Goal: Task Accomplishment & Management: Manage account settings

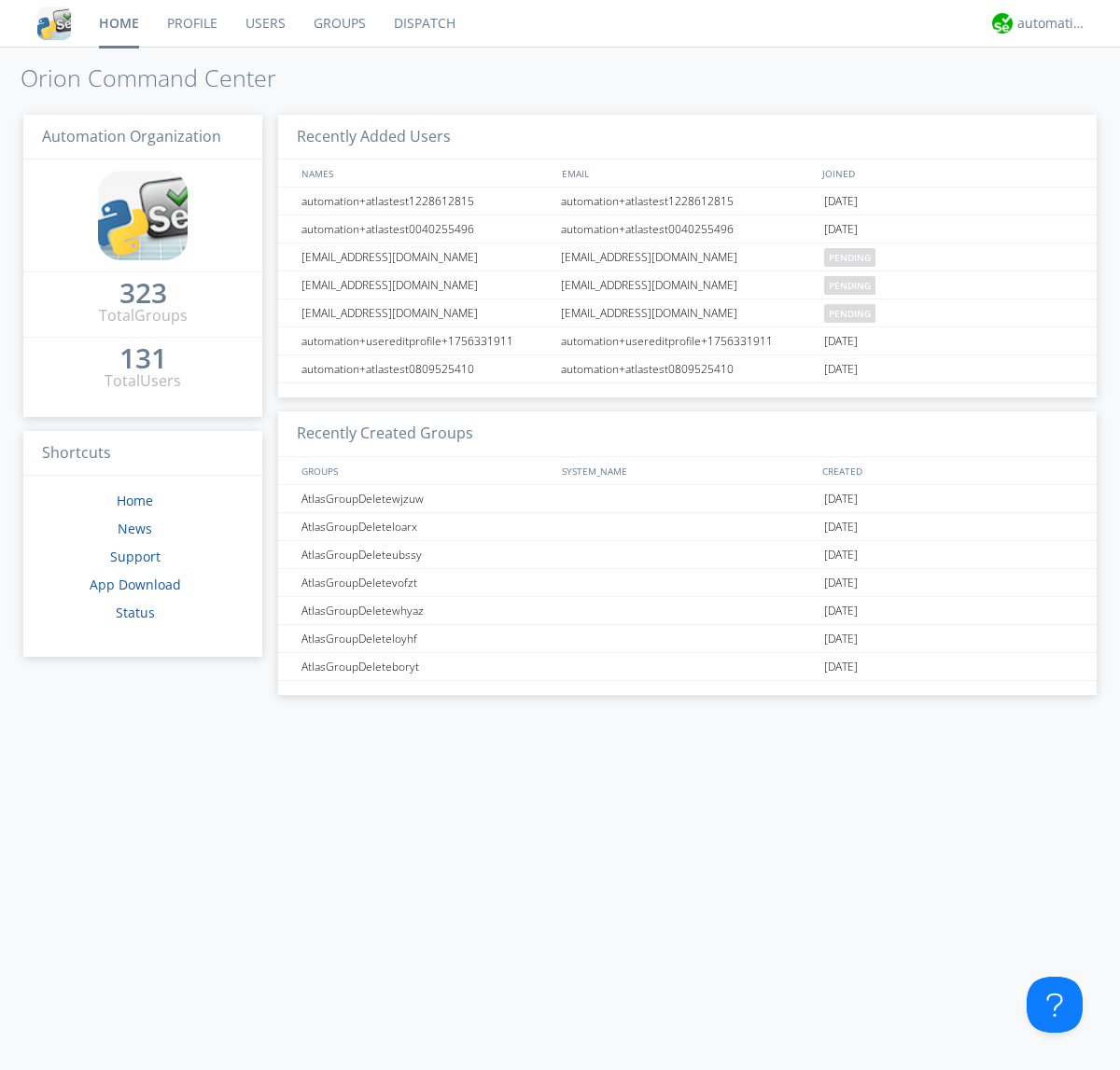
click at [264, 23] on link "Users" at bounding box center [266, 23] width 68 height 47
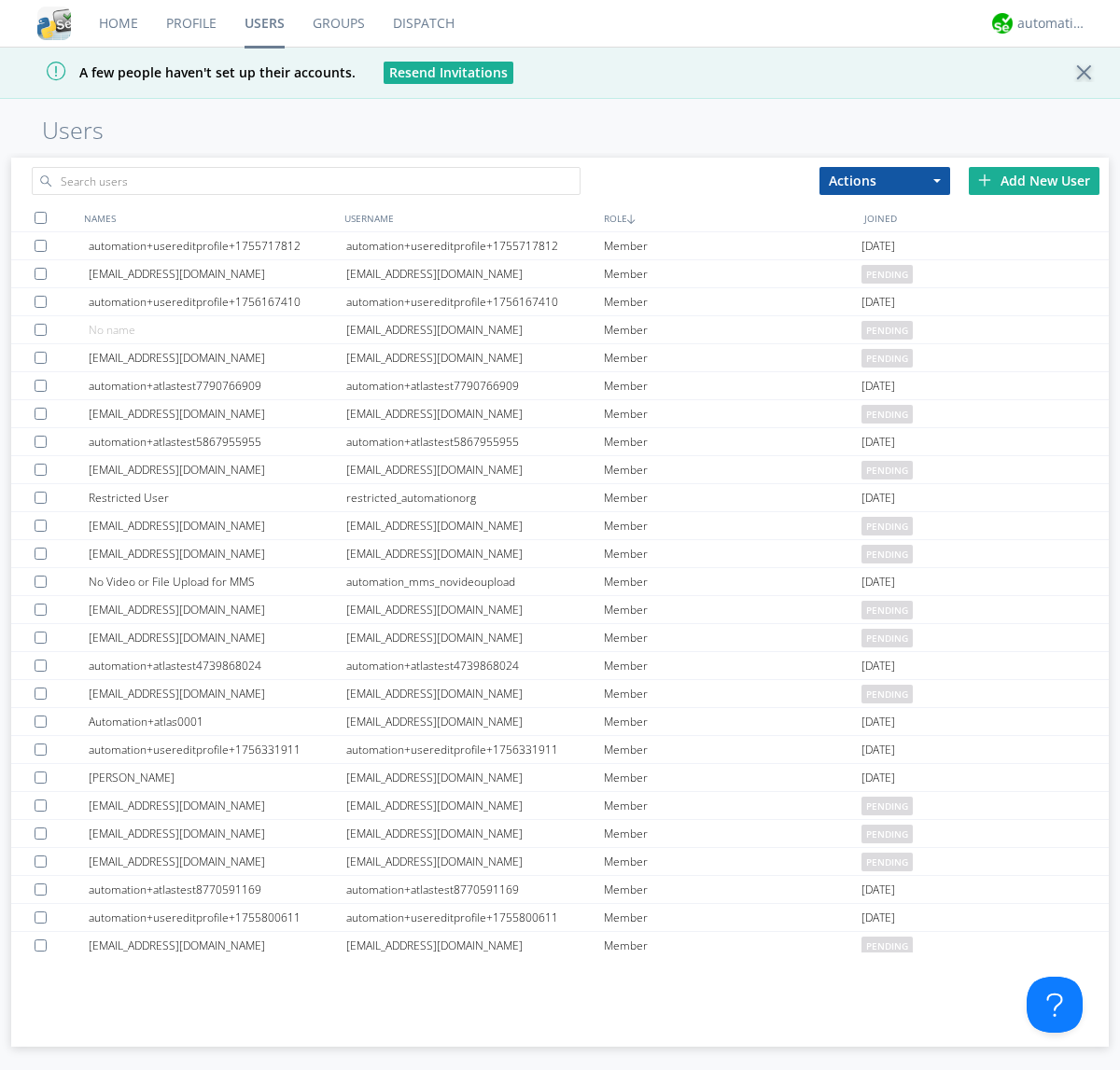
click at [1034, 180] on div "Add New User" at bounding box center [1034, 181] width 130 height 28
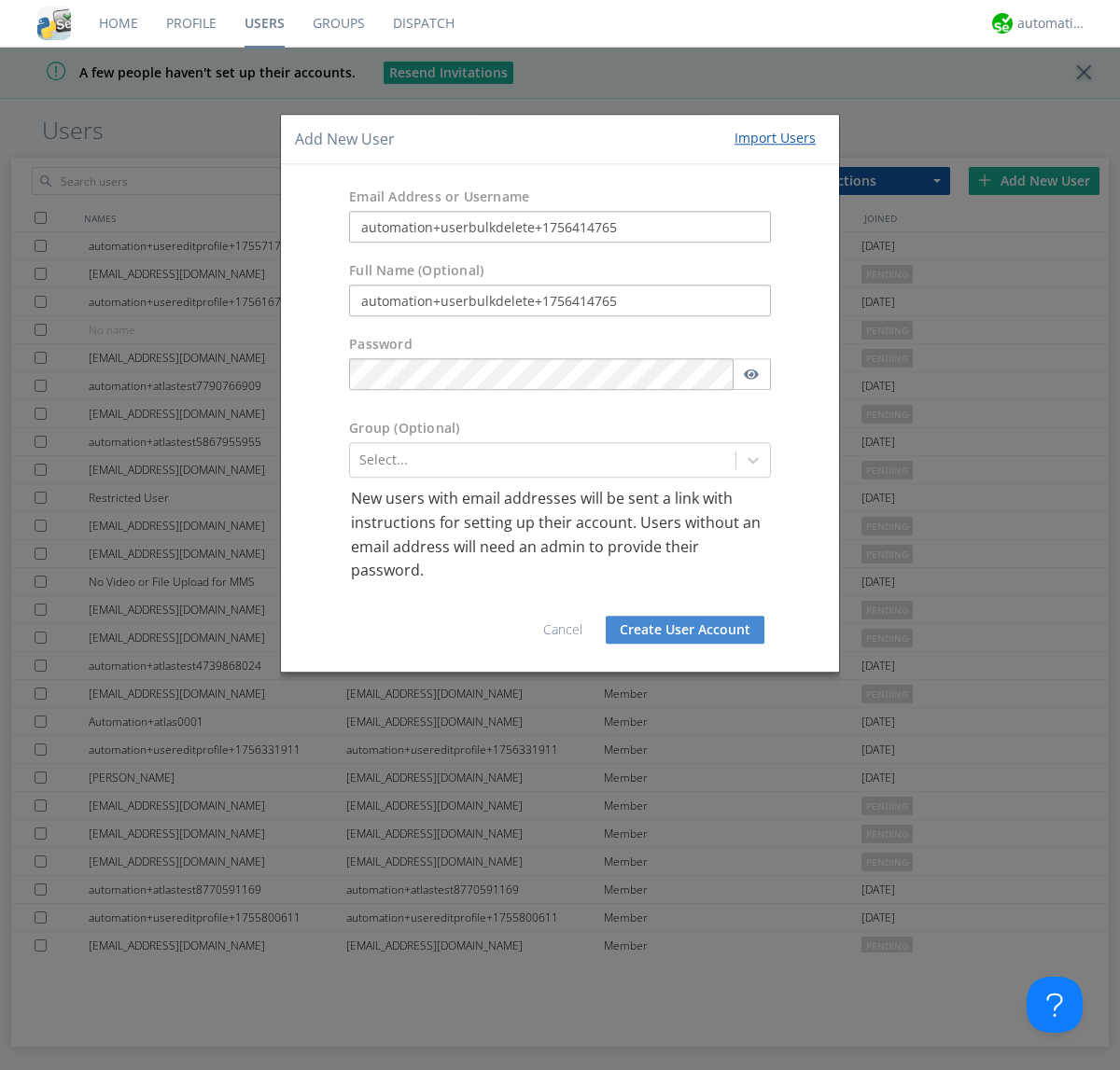
click at [685, 628] on button "Create User Account" at bounding box center [684, 629] width 159 height 28
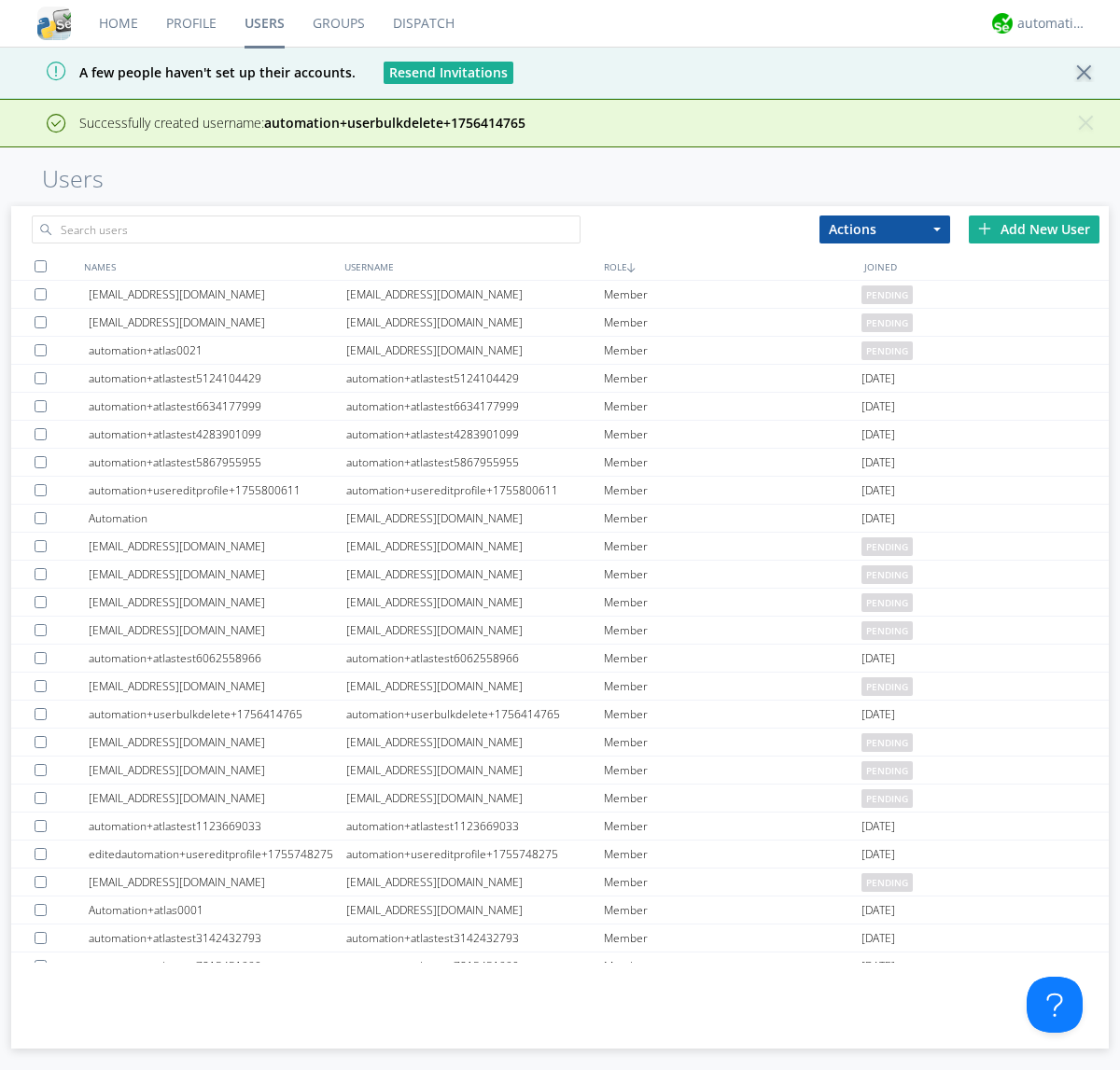
click at [1034, 229] on div "Add New User" at bounding box center [1034, 230] width 130 height 28
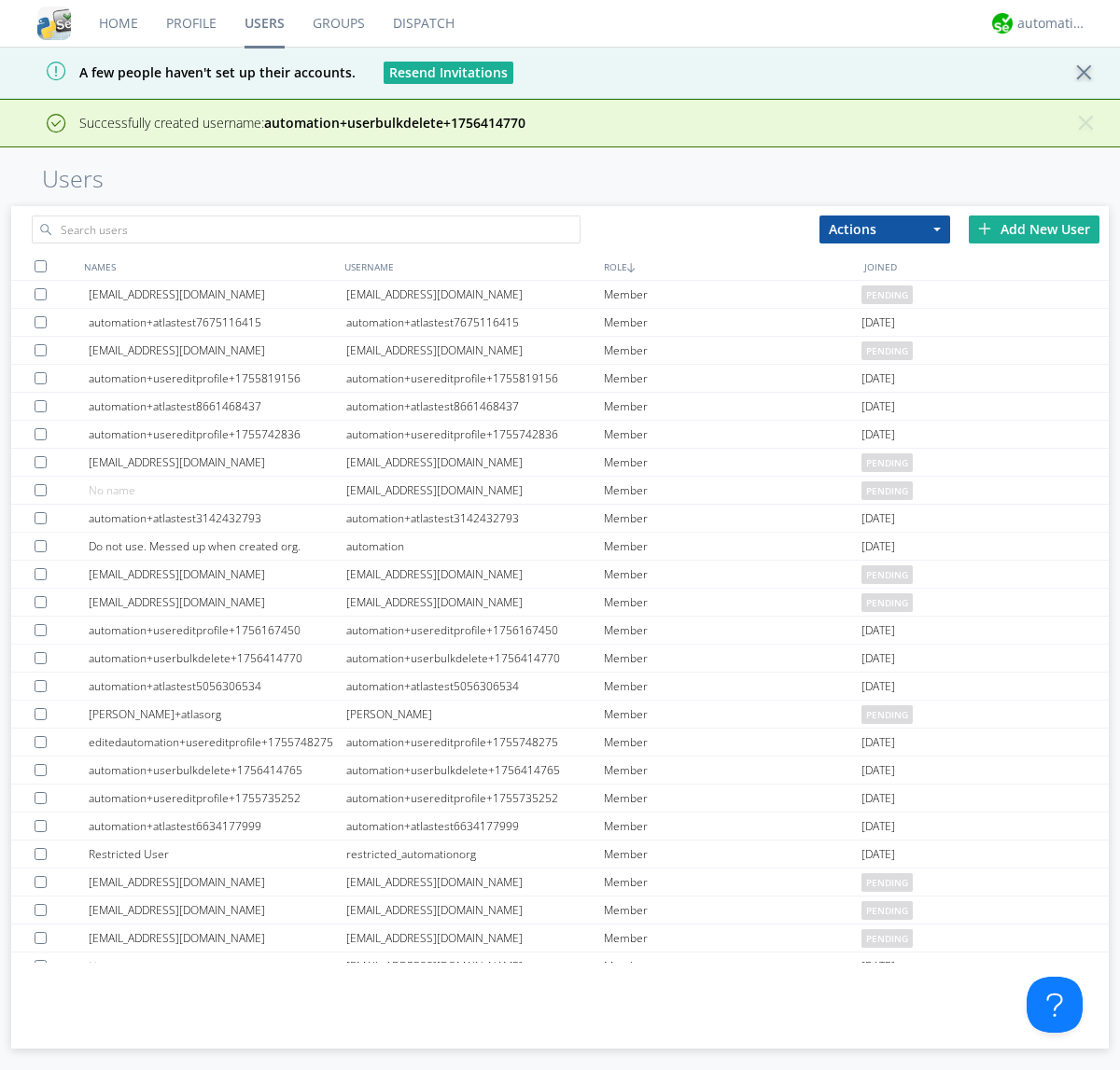
click at [1034, 229] on div "Add New User" at bounding box center [1034, 230] width 130 height 28
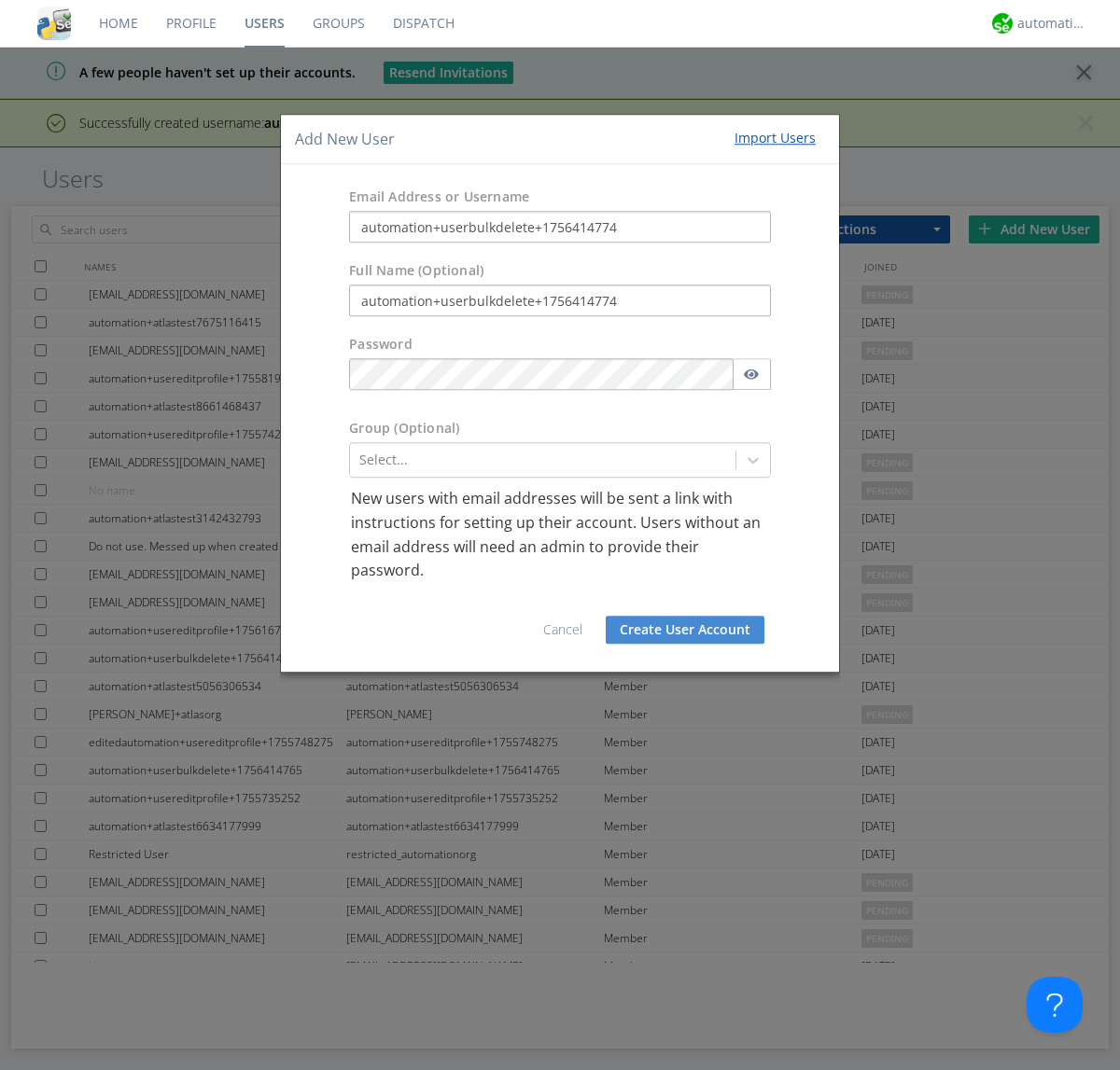
click at [685, 628] on button "Create User Account" at bounding box center [684, 629] width 159 height 28
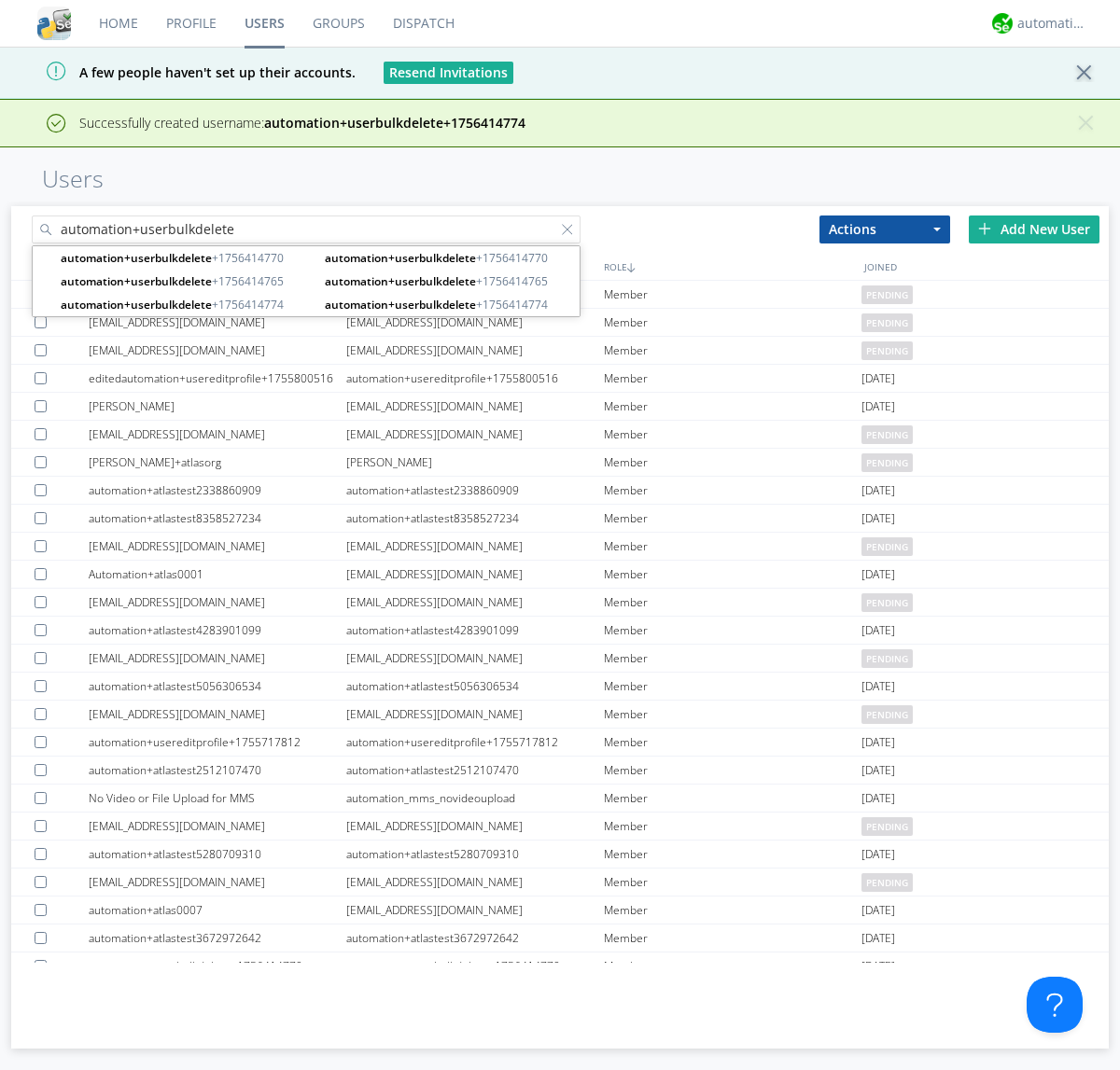
type input "automation+userbulkdelete"
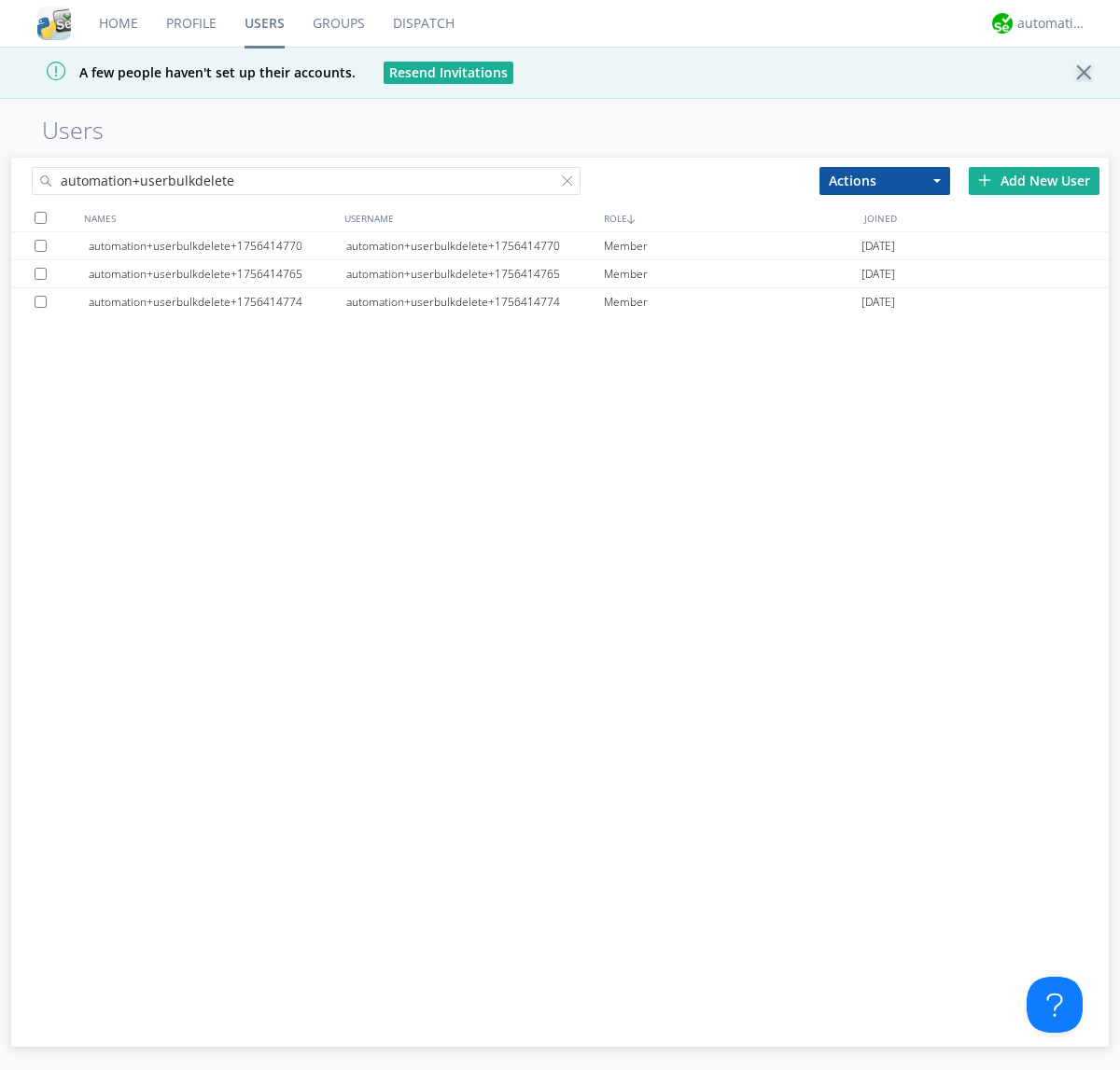
click at [40, 217] on div at bounding box center [40, 218] width 12 height 12
click at [885, 180] on button "Actions" at bounding box center [885, 181] width 130 height 28
click at [0, 0] on link "Delete User" at bounding box center [0, 0] width 0 height 0
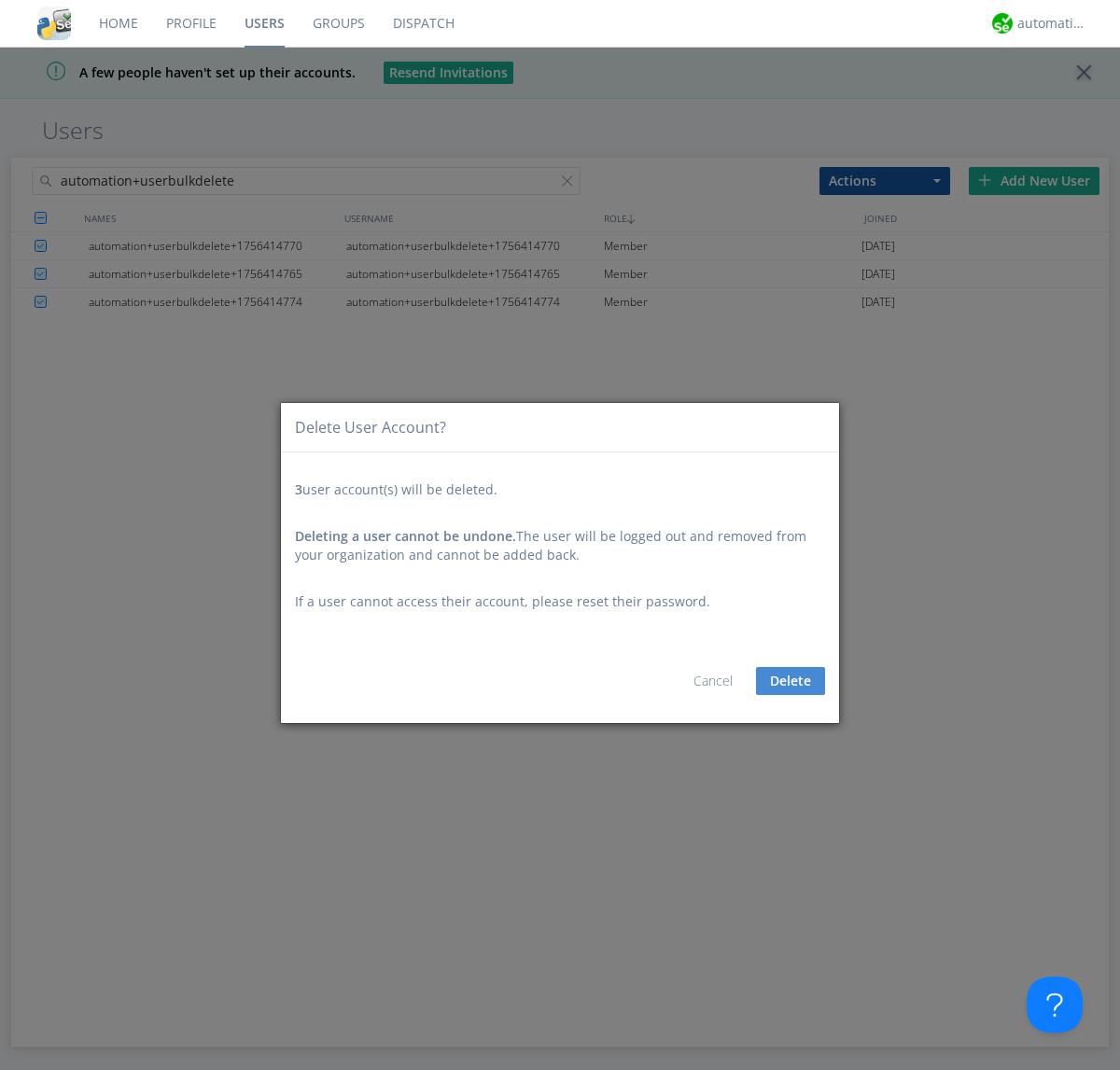
click at [790, 681] on button "Delete" at bounding box center [790, 681] width 69 height 28
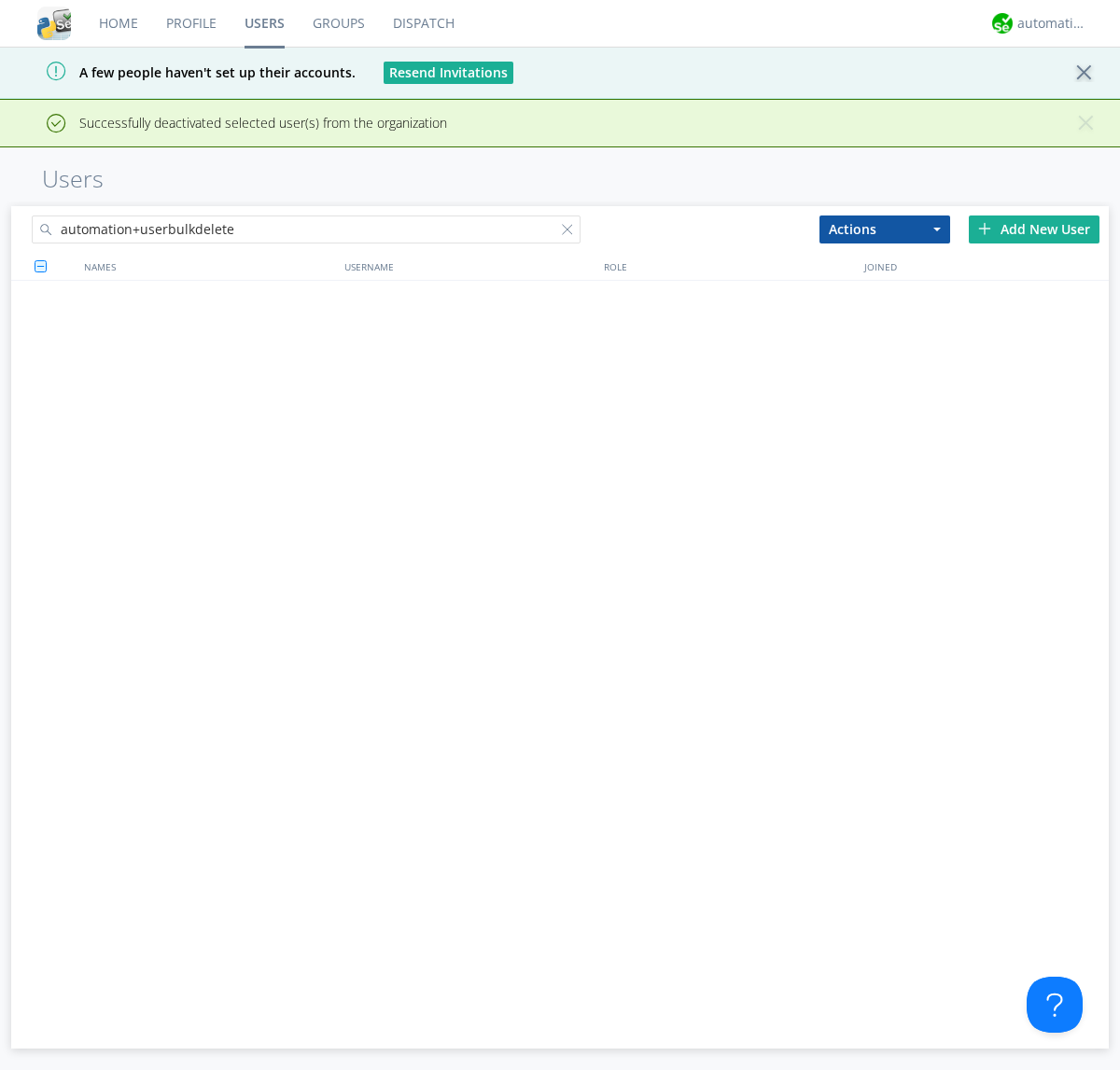
click at [571, 224] on div at bounding box center [570, 232] width 18 height 18
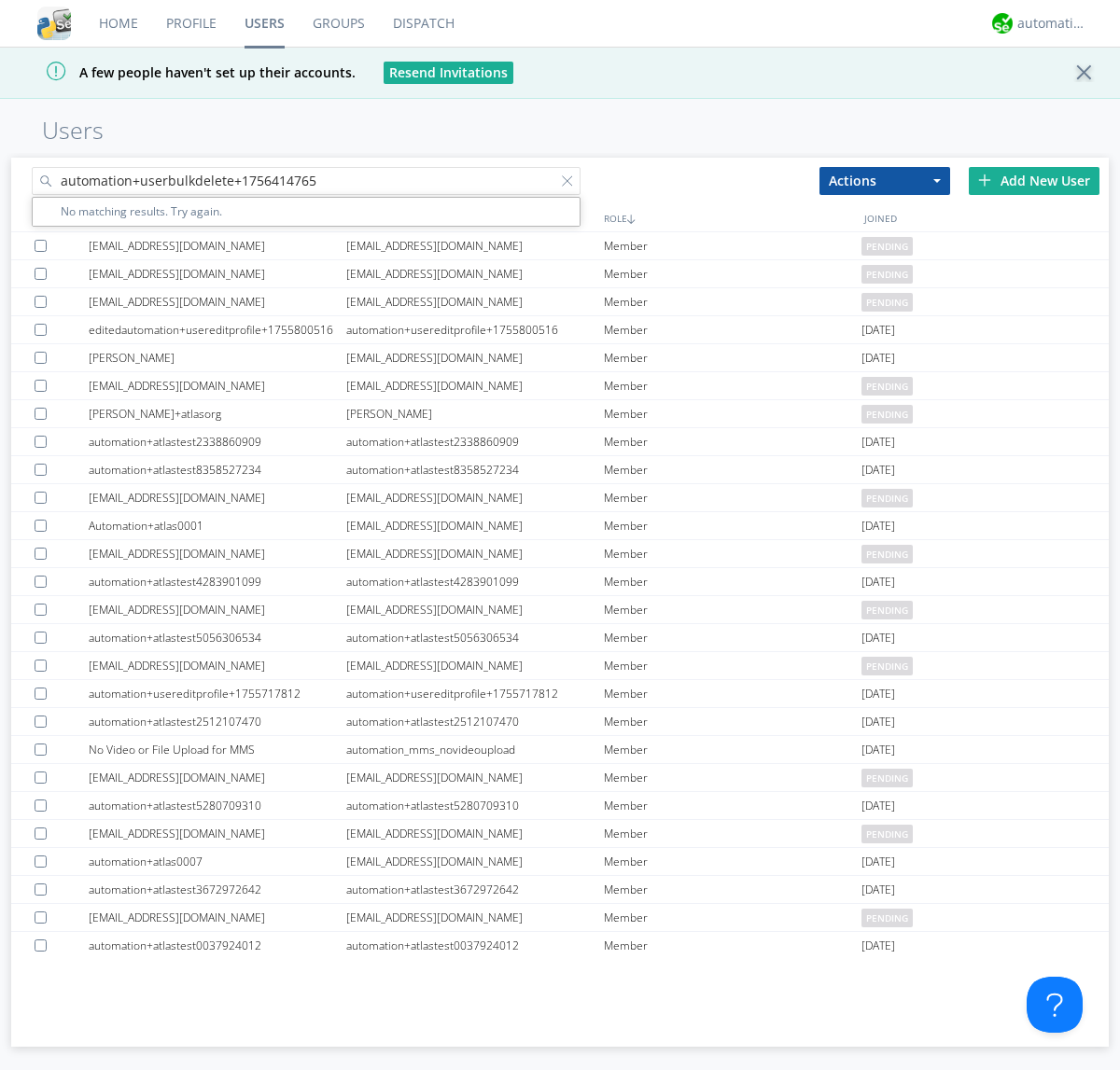
type input "automation+userbulkdelete+1756414765"
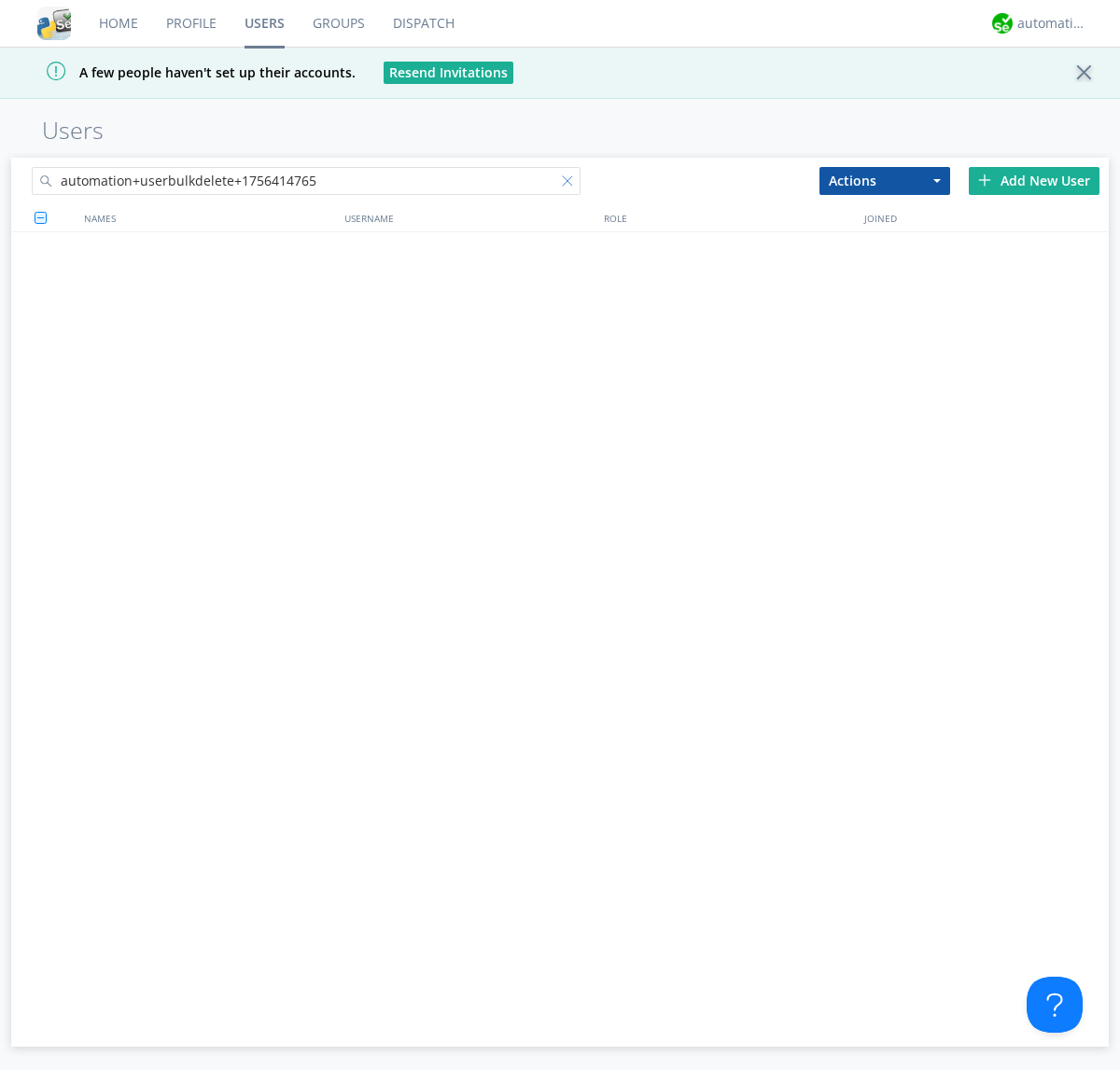
click at [571, 184] on div at bounding box center [570, 184] width 18 height 18
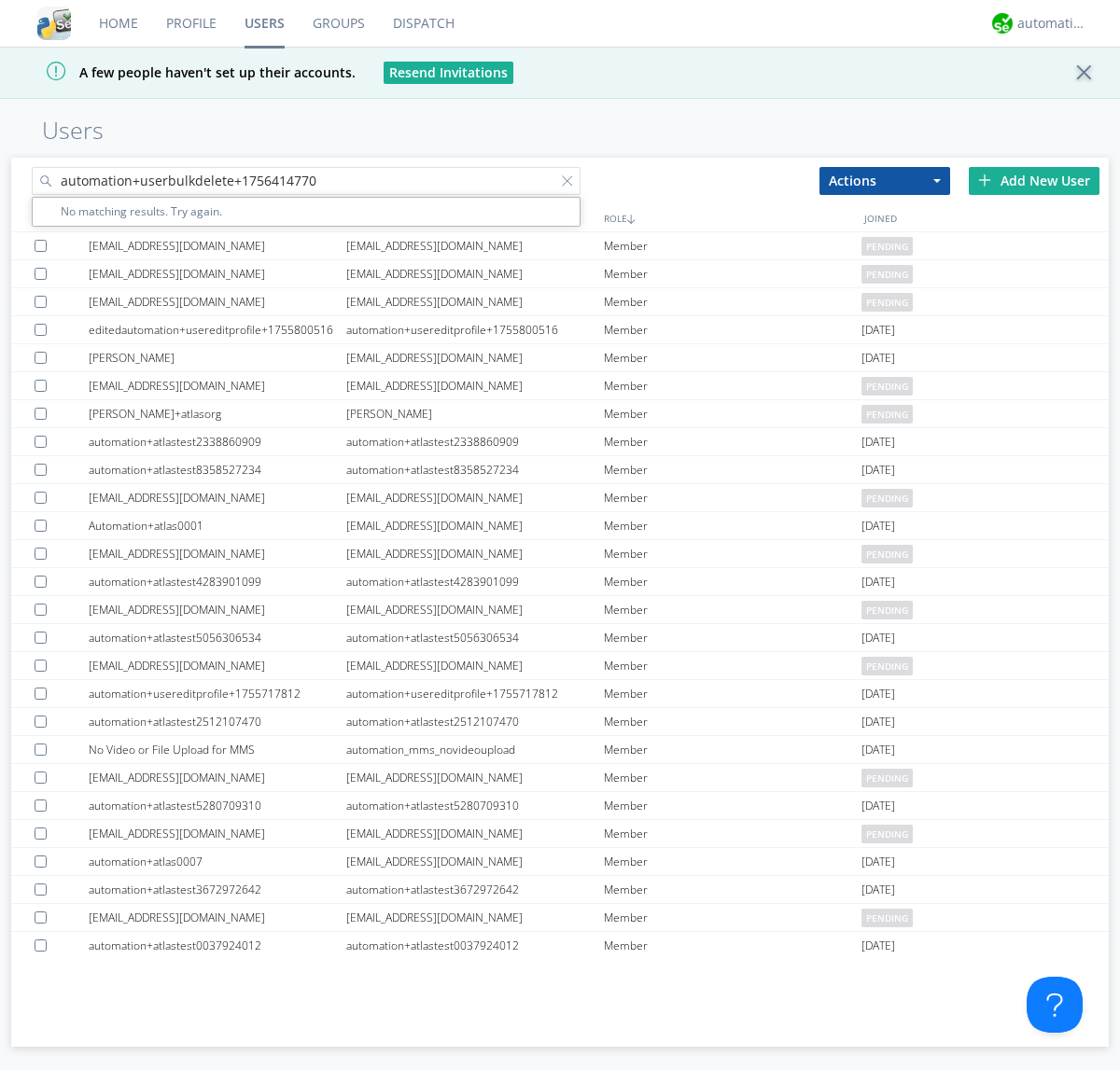
type input "automation+userbulkdelete+1756414770"
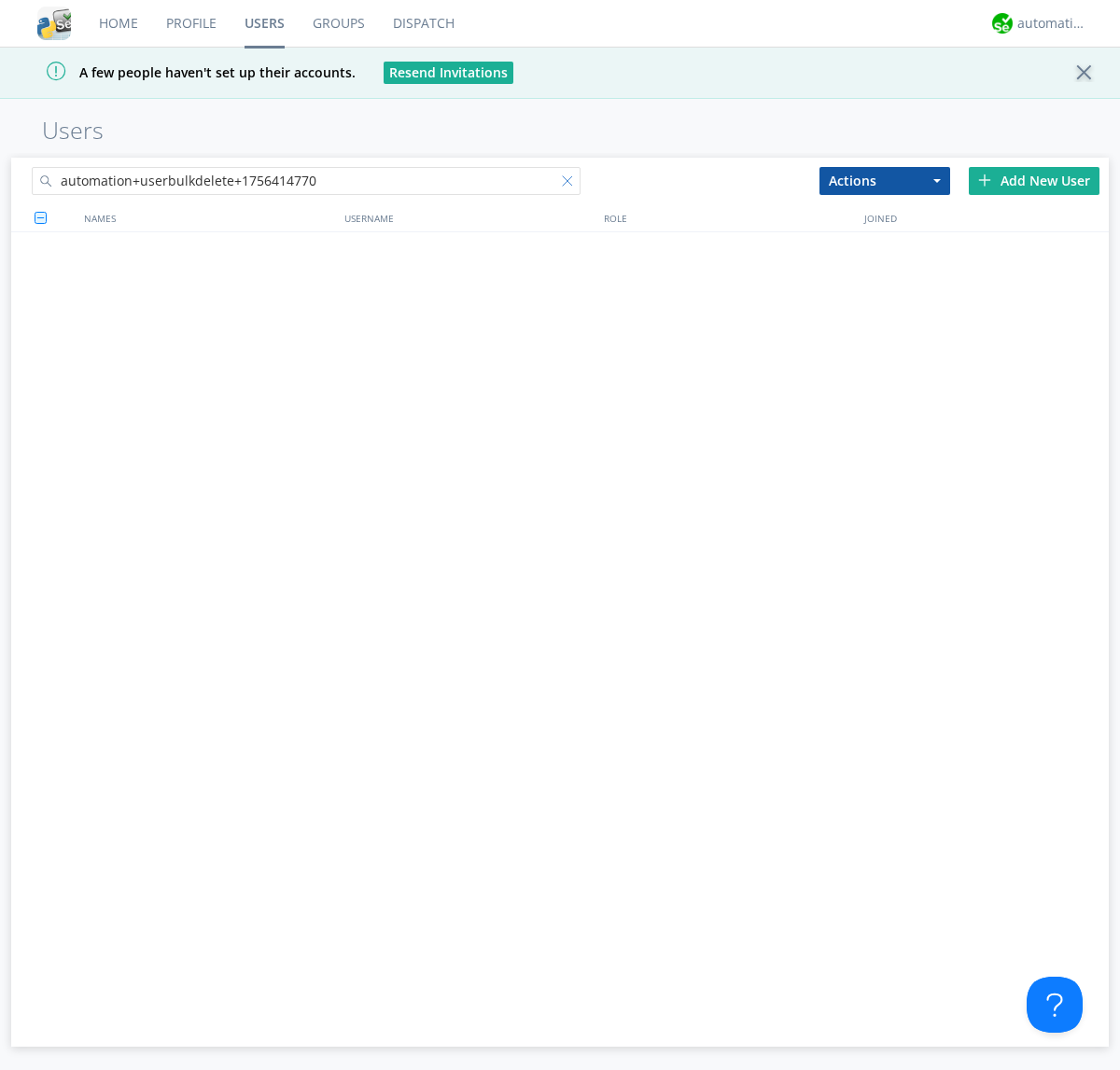
click at [571, 184] on div at bounding box center [570, 184] width 18 height 18
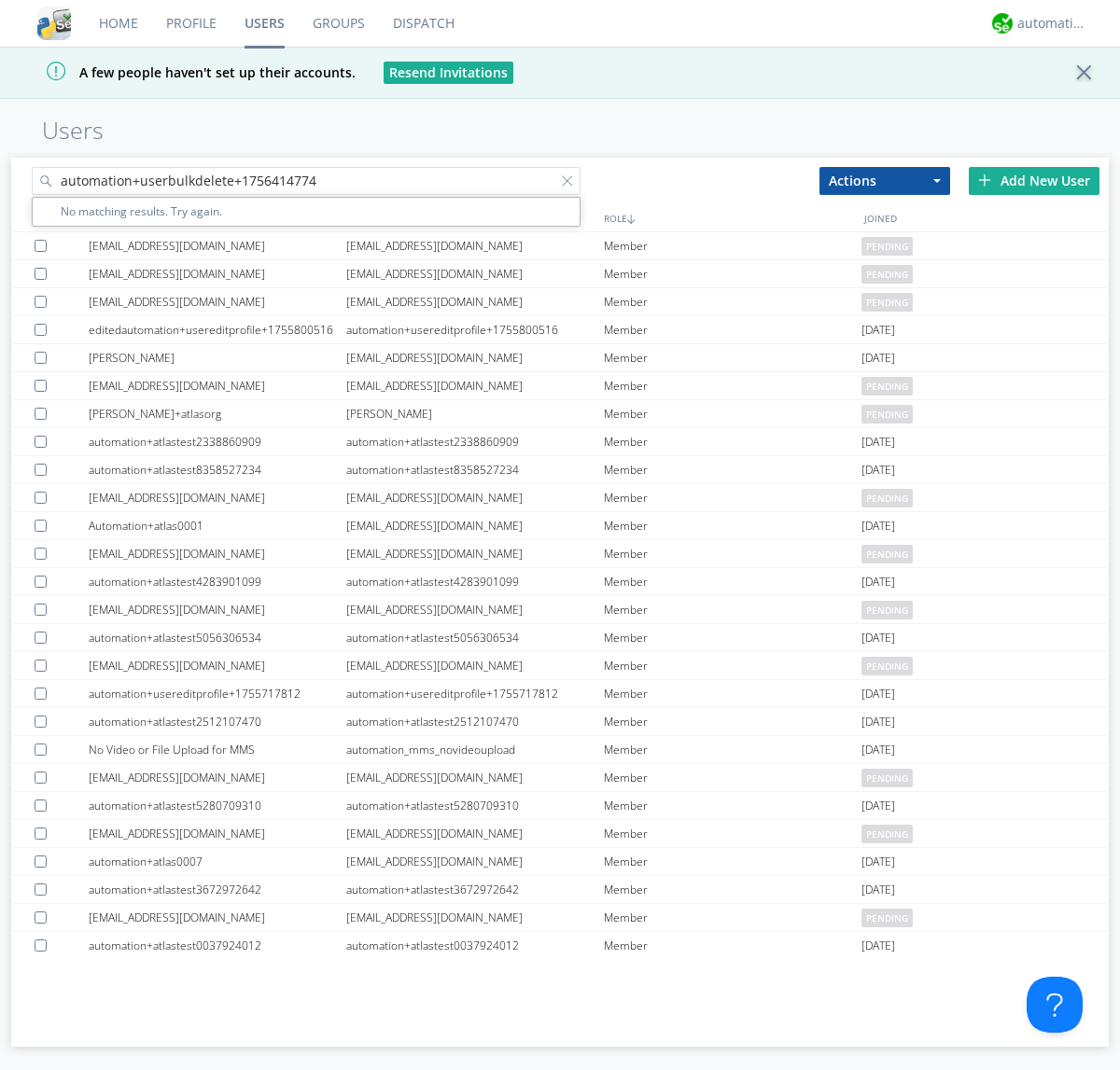
type input "automation+userbulkdelete+1756414774"
